Goal: Information Seeking & Learning: Learn about a topic

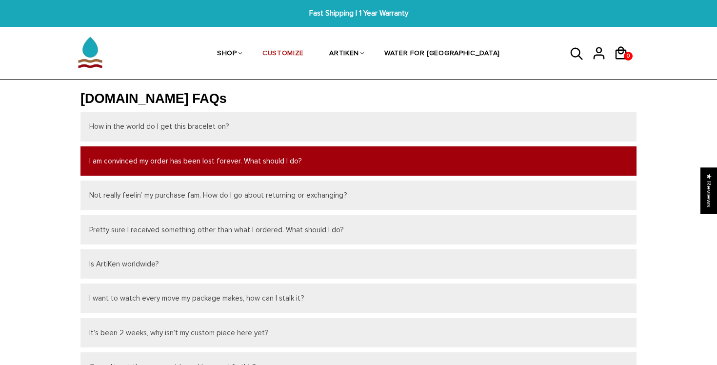
click at [145, 168] on button "I am convinced my order has been lost forever. What should I do?" at bounding box center [359, 160] width 556 height 29
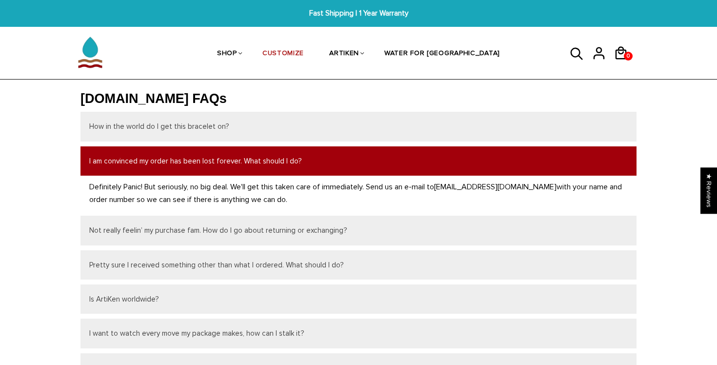
click at [145, 168] on button "I am convinced my order has been lost forever. What should I do?" at bounding box center [359, 160] width 556 height 29
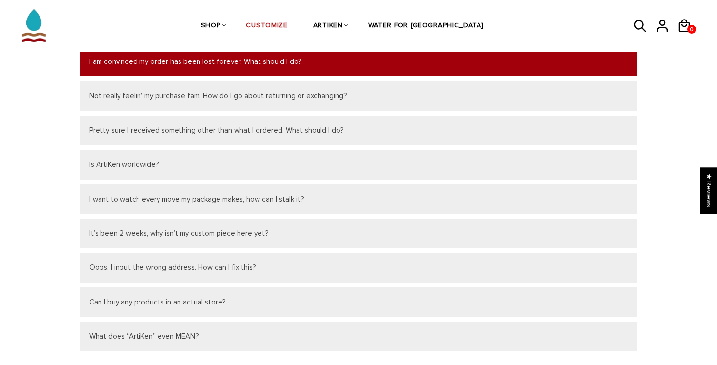
scroll to position [101, 0]
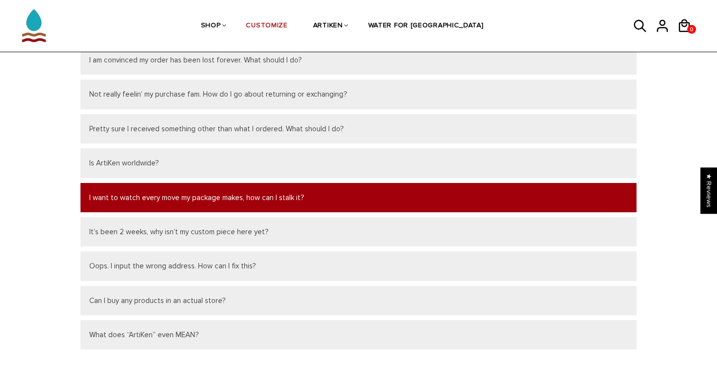
click at [155, 185] on button "I want to watch every move my package makes, how can I stalk it?" at bounding box center [359, 197] width 556 height 29
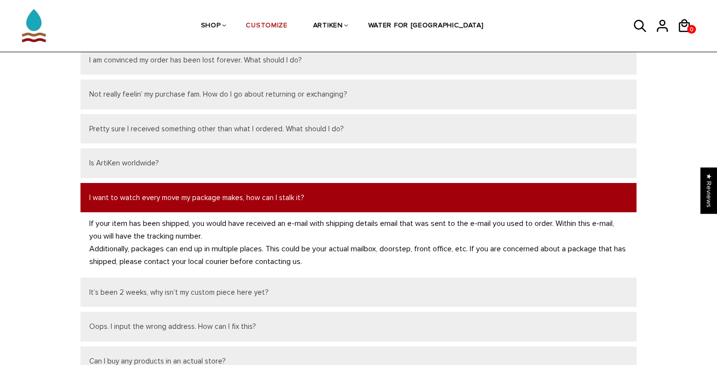
click at [155, 185] on button "I want to watch every move my package makes, how can I stalk it?" at bounding box center [359, 197] width 556 height 29
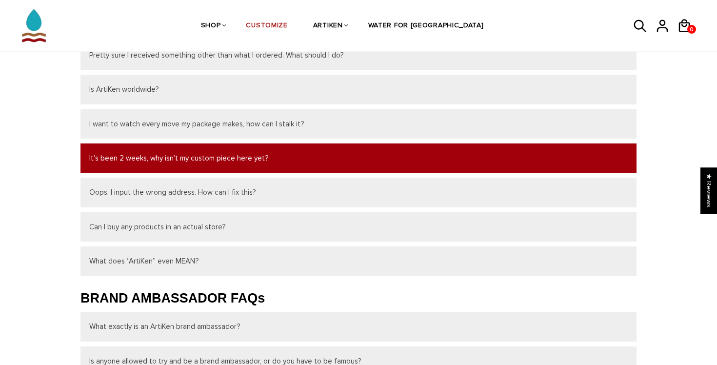
scroll to position [177, 0]
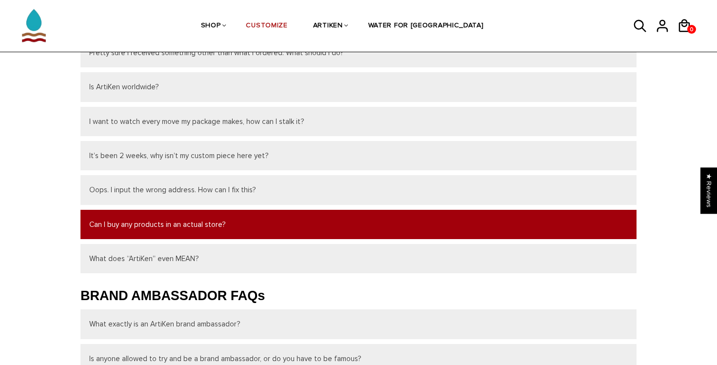
click at [170, 212] on button "Can I buy any products in an actual store?" at bounding box center [359, 224] width 556 height 29
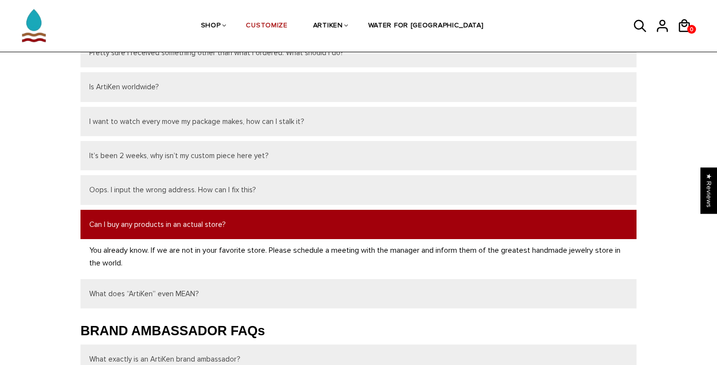
click at [170, 212] on button "Can I buy any products in an actual store?" at bounding box center [359, 224] width 556 height 29
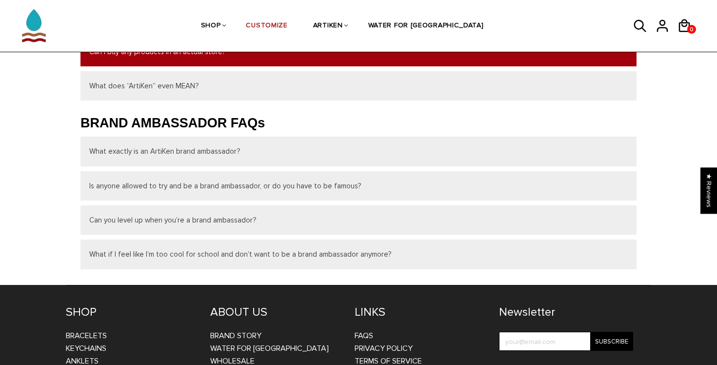
scroll to position [350, 0]
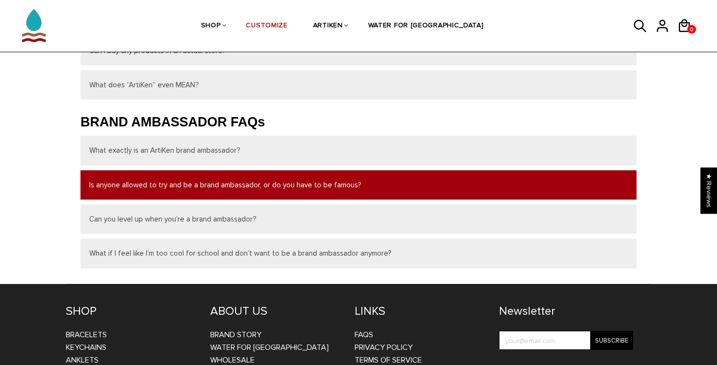
click at [173, 193] on button "Is anyone allowed to try and be a brand ambassador, or do you have to be famous?" at bounding box center [359, 184] width 556 height 29
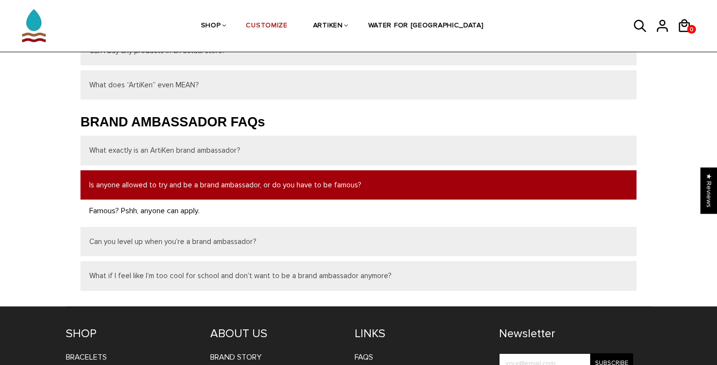
click at [173, 193] on button "Is anyone allowed to try and be a brand ambassador, or do you have to be famous?" at bounding box center [359, 184] width 556 height 29
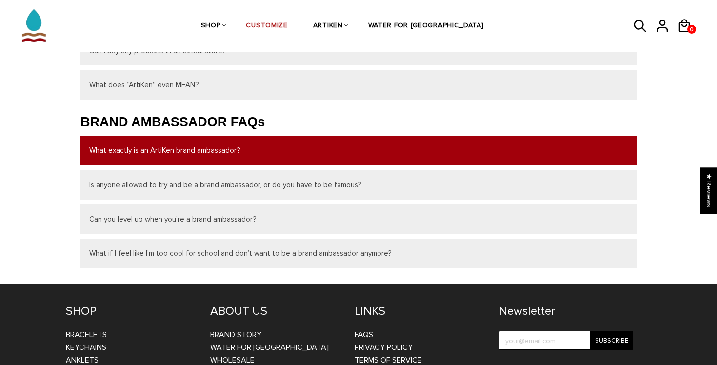
click at [173, 153] on button "What exactly is an ArtiKen brand ambassador?" at bounding box center [359, 150] width 556 height 29
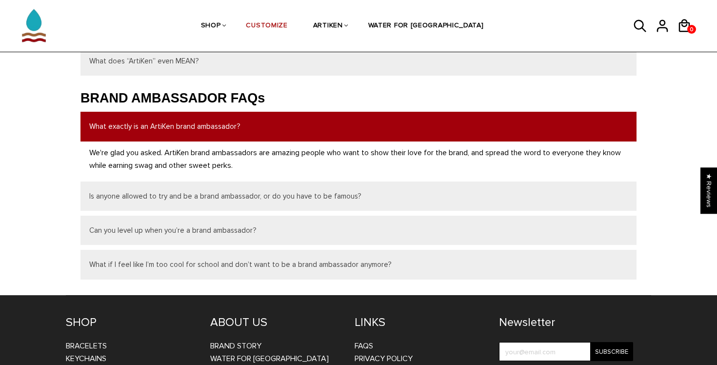
scroll to position [376, 0]
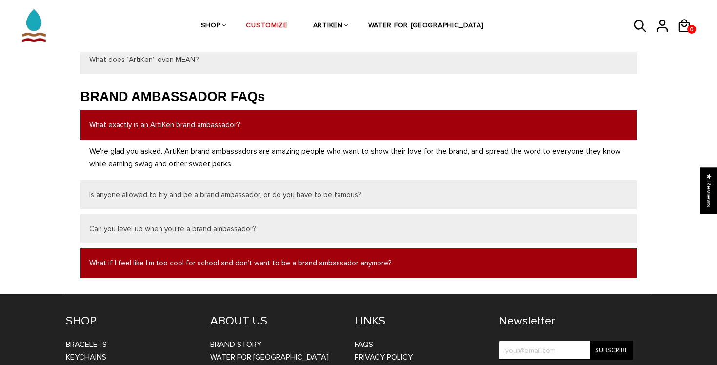
click at [227, 262] on button "What if I feel like I’m too cool for school and don’t want to be a brand ambass…" at bounding box center [359, 262] width 556 height 29
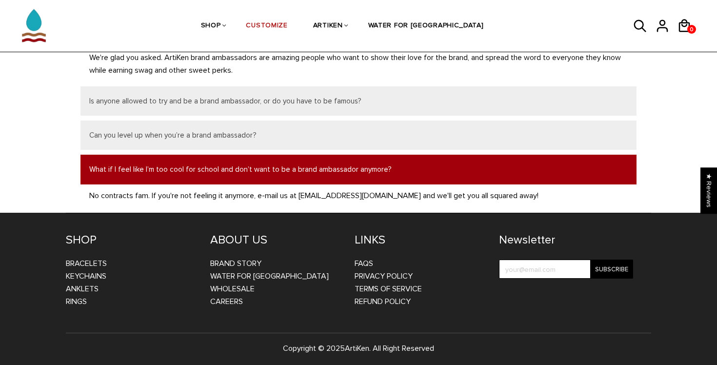
scroll to position [469, 0]
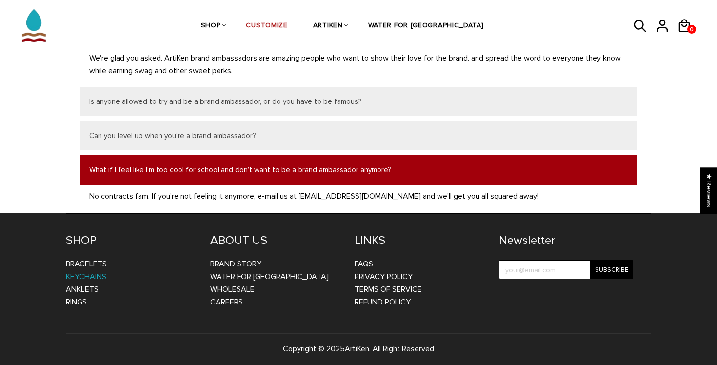
click at [91, 273] on link "Keychains" at bounding box center [86, 277] width 41 height 10
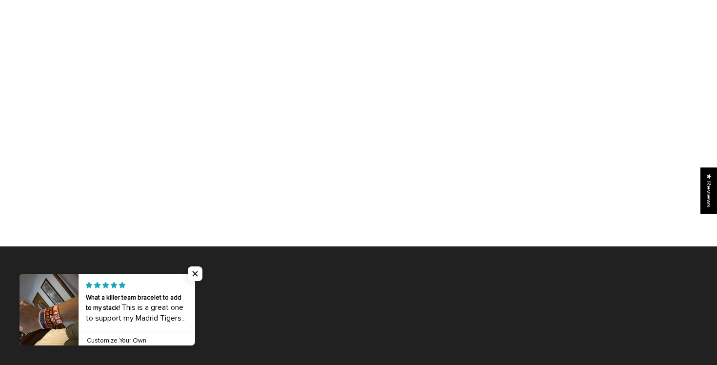
scroll to position [531, 0]
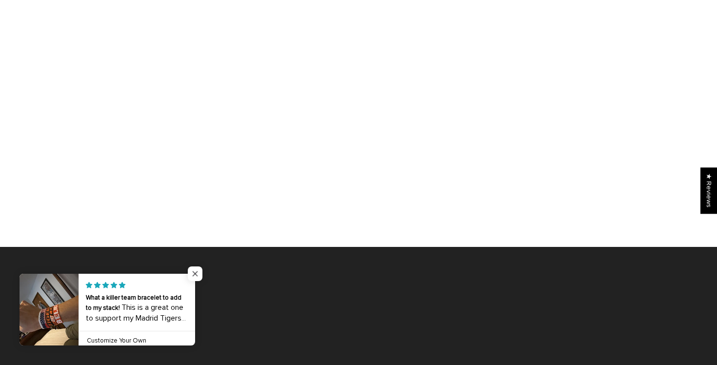
click at [190, 274] on span "Close popup widget" at bounding box center [195, 273] width 15 height 15
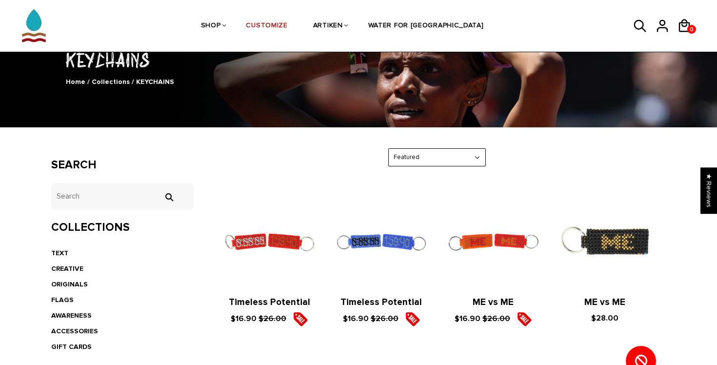
scroll to position [67, 0]
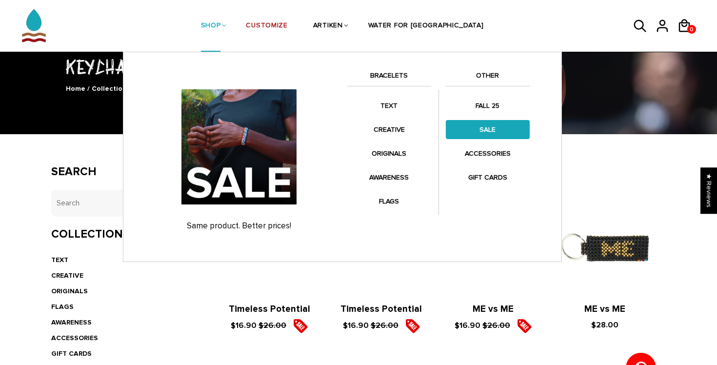
click at [493, 130] on link "SALE" at bounding box center [488, 129] width 84 height 19
